Goal: Information Seeking & Learning: Find specific page/section

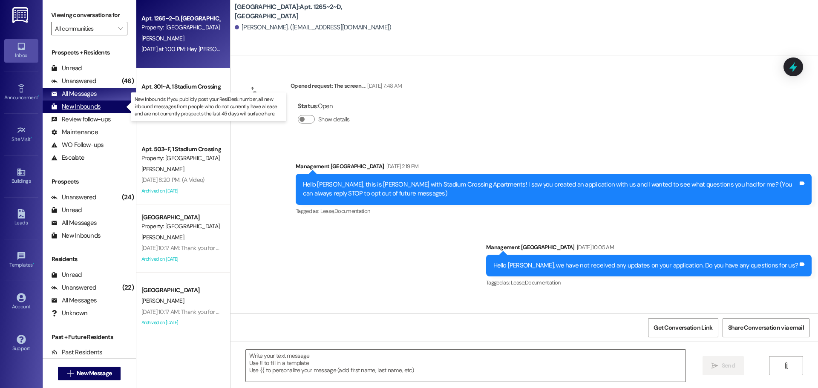
click at [79, 105] on div "New Inbounds" at bounding box center [75, 106] width 49 height 9
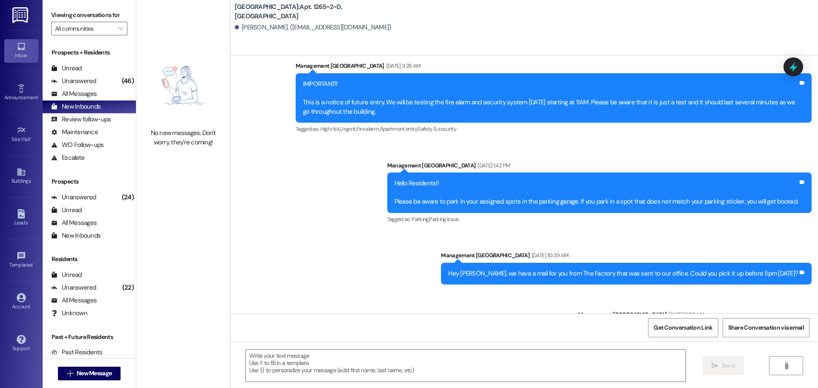
scroll to position [2639, 0]
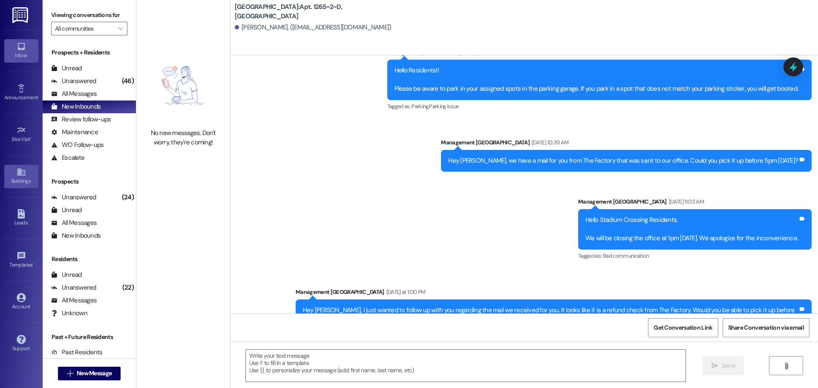
click at [24, 178] on div "Buildings" at bounding box center [21, 181] width 43 height 9
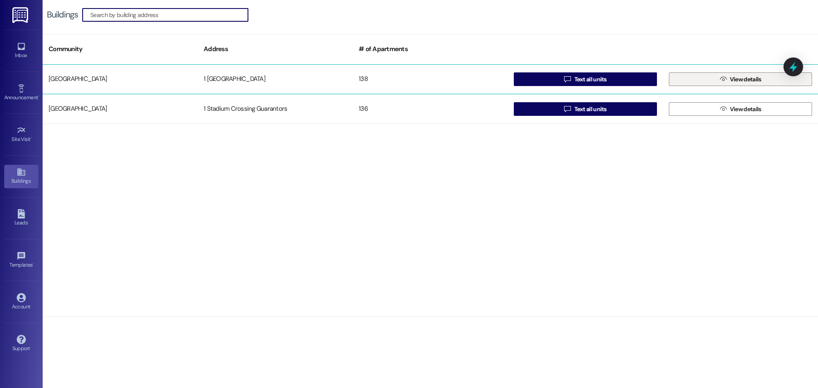
click at [768, 83] on button " View details" at bounding box center [740, 79] width 143 height 14
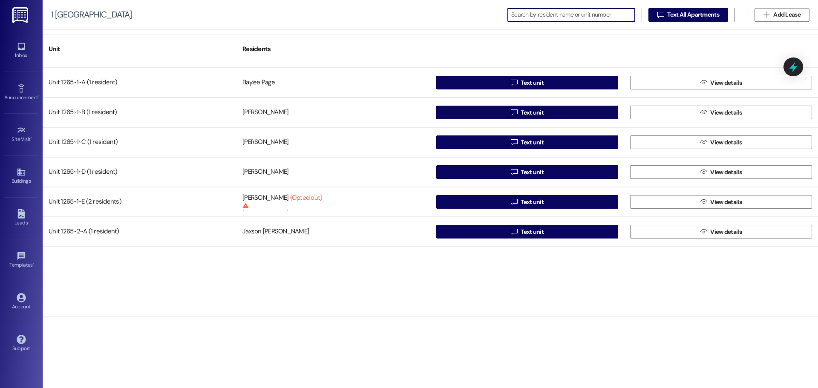
scroll to position [1321, 0]
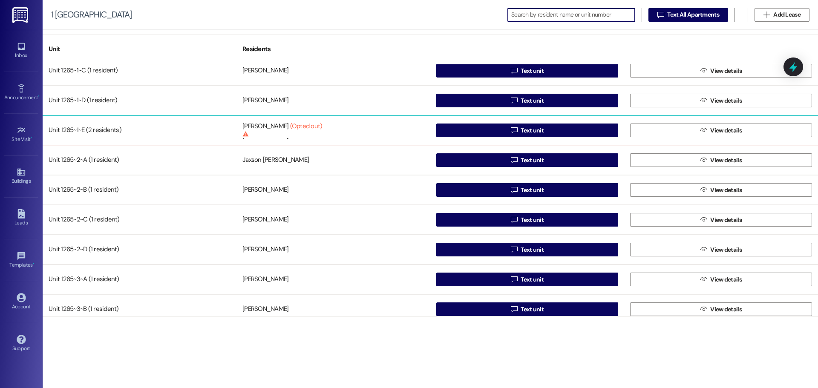
click at [690, 139] on div "Unit 1265~1~E (2 residents) [PERSON_NAME] (Opted out) This person has opted out…" at bounding box center [431, 130] width 776 height 30
click at [691, 135] on button " View details" at bounding box center [721, 131] width 182 height 14
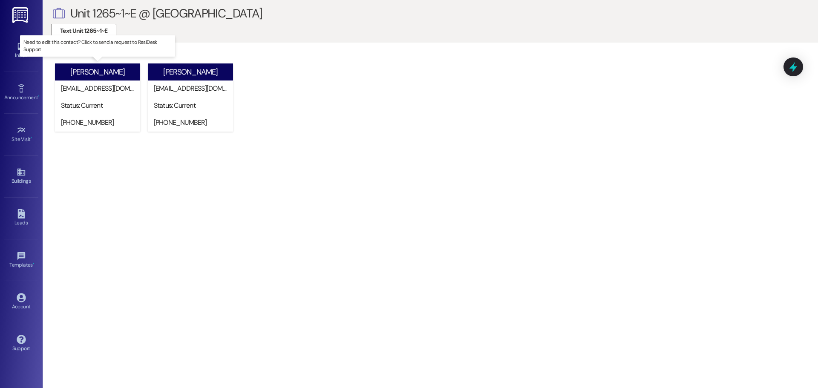
click at [106, 73] on div "[PERSON_NAME]" at bounding box center [97, 72] width 55 height 9
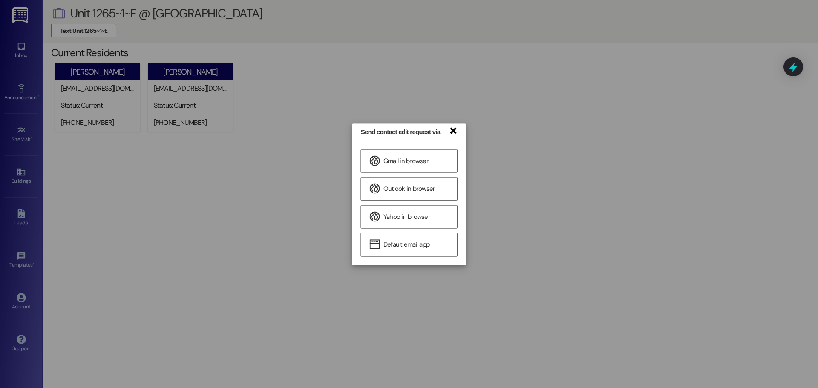
click at [453, 132] on link "×" at bounding box center [453, 130] width 9 height 9
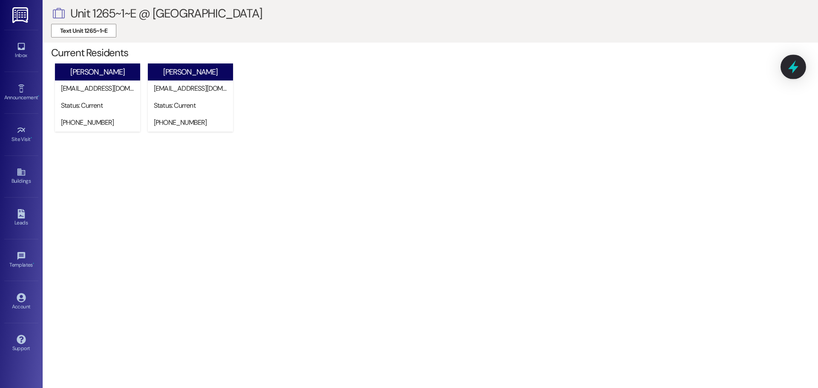
click at [789, 68] on icon at bounding box center [793, 67] width 14 height 14
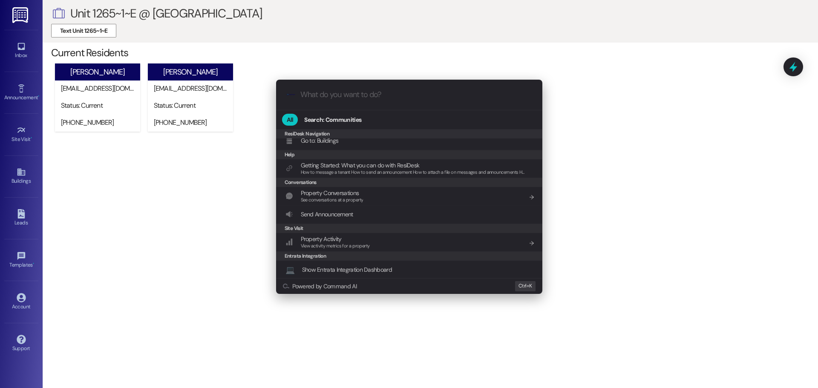
scroll to position [81, 0]
click at [16, 176] on div ".cls-1{fill:#0a055f;}.cls-2{fill:#0cc4c4;} resideskLogoBlueOrange All Search: C…" at bounding box center [409, 194] width 818 height 388
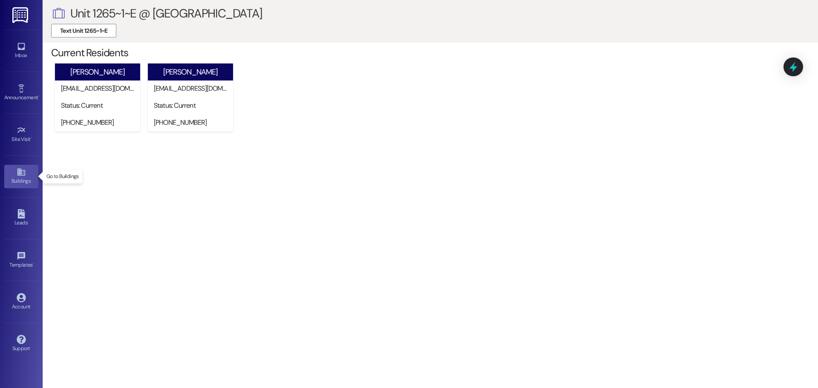
drag, startPoint x: 16, startPoint y: 178, endPoint x: 27, endPoint y: 173, distance: 11.8
click at [16, 178] on div "Buildings" at bounding box center [21, 181] width 43 height 9
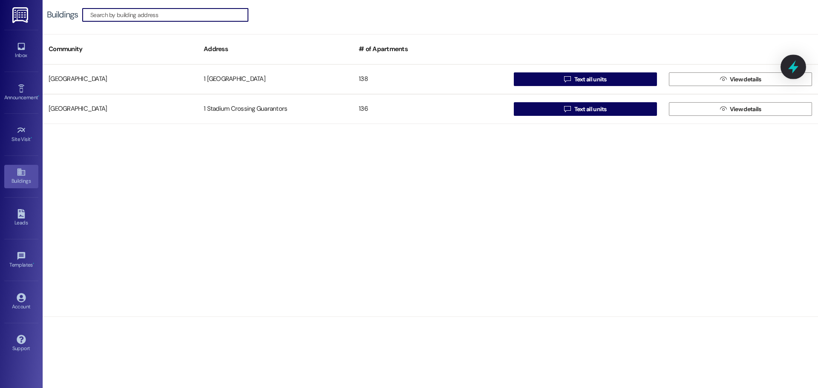
click at [790, 67] on icon at bounding box center [793, 67] width 14 height 14
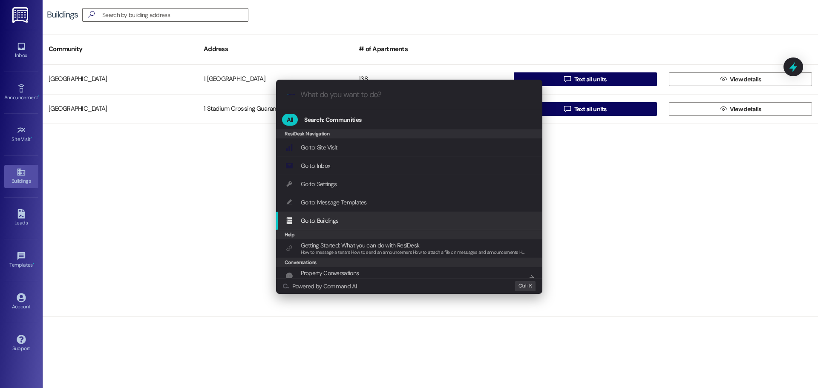
click at [171, 236] on div ".cls-1{fill:#0a055f;}.cls-2{fill:#0cc4c4;} resideskLogoBlueOrange All Search: C…" at bounding box center [409, 194] width 818 height 388
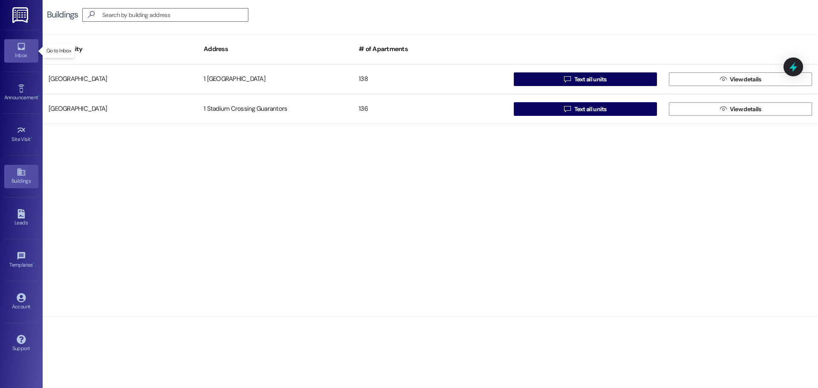
click at [23, 44] on icon at bounding box center [21, 46] width 9 height 9
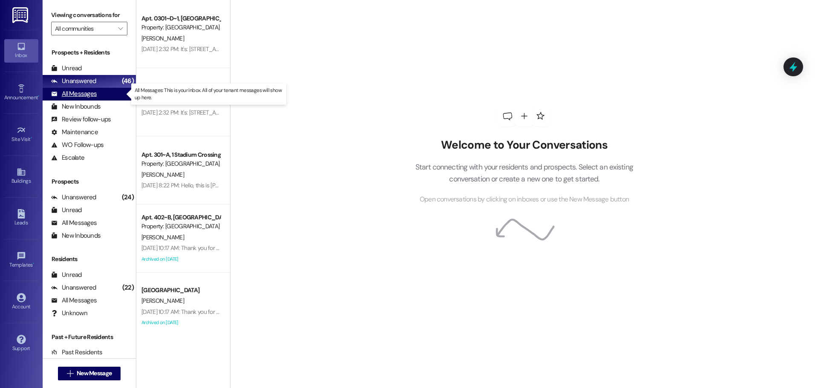
click at [96, 91] on div "All Messages" at bounding box center [74, 93] width 46 height 9
